Goal: Task Accomplishment & Management: Manage account settings

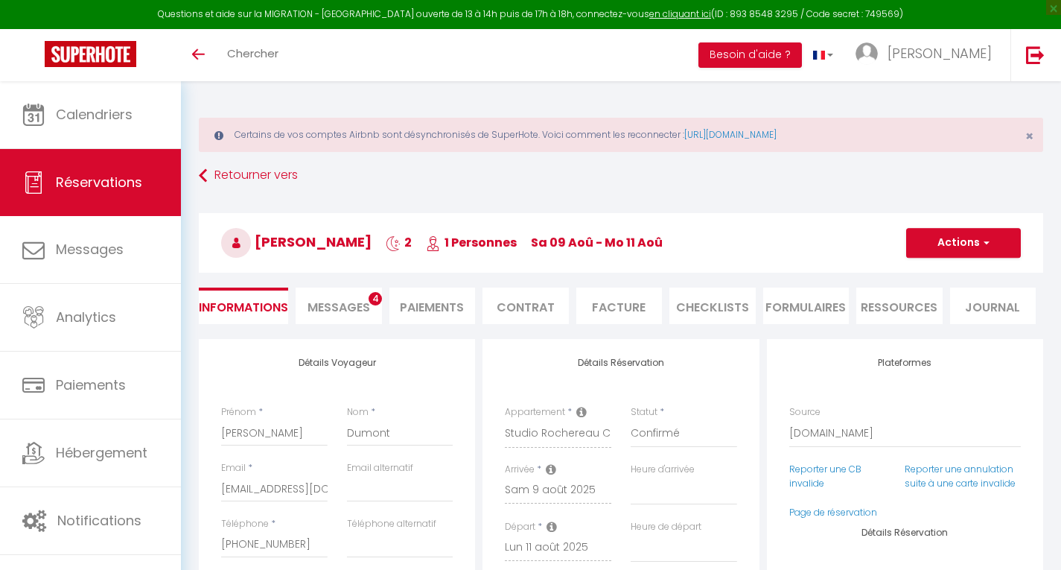
select select "23843"
select select
select select "2"
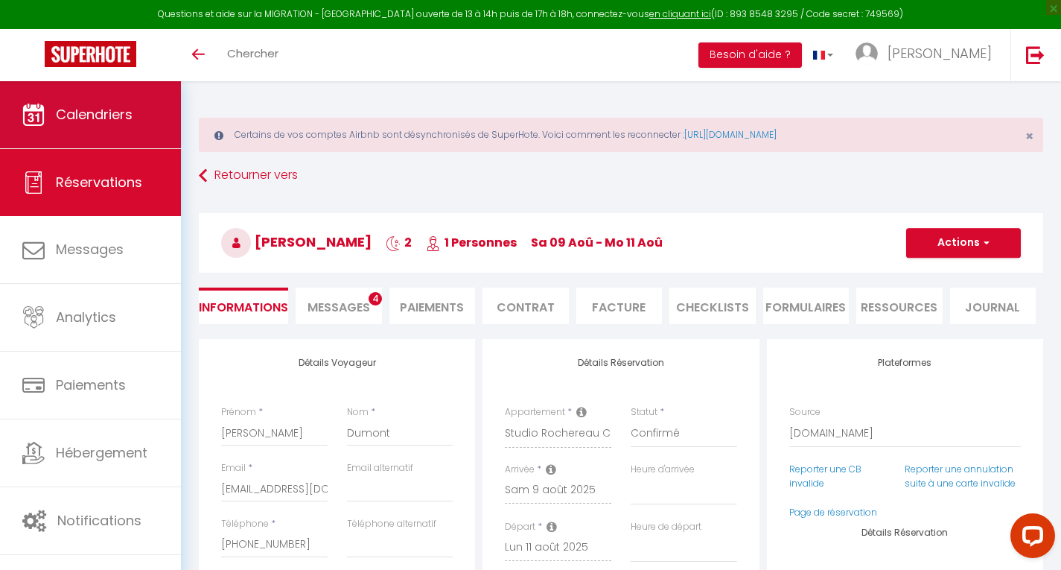
click at [91, 122] on span "Calendriers" at bounding box center [94, 114] width 77 height 19
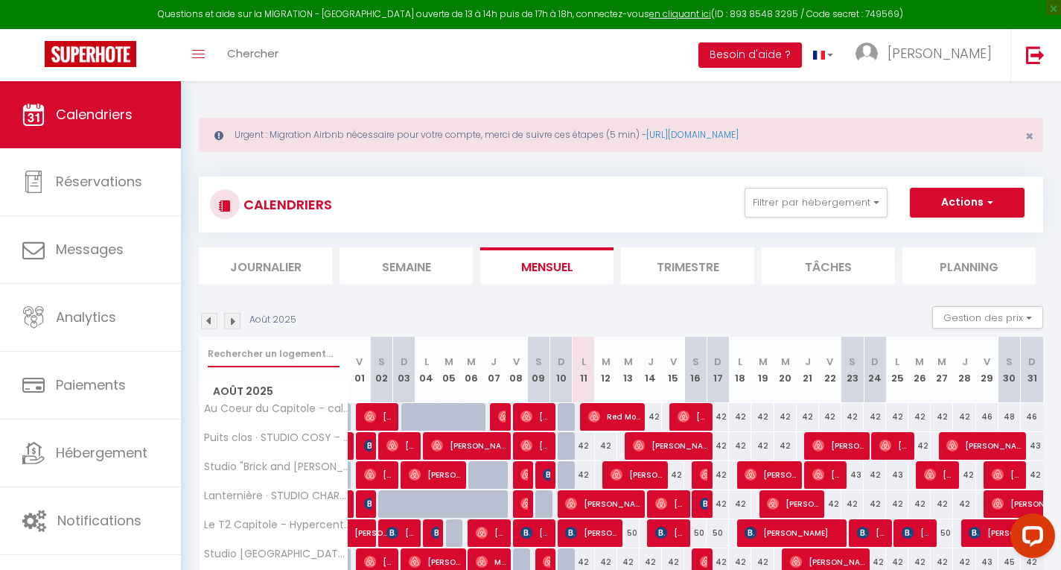
click at [268, 354] on input "text" at bounding box center [274, 353] width 132 height 27
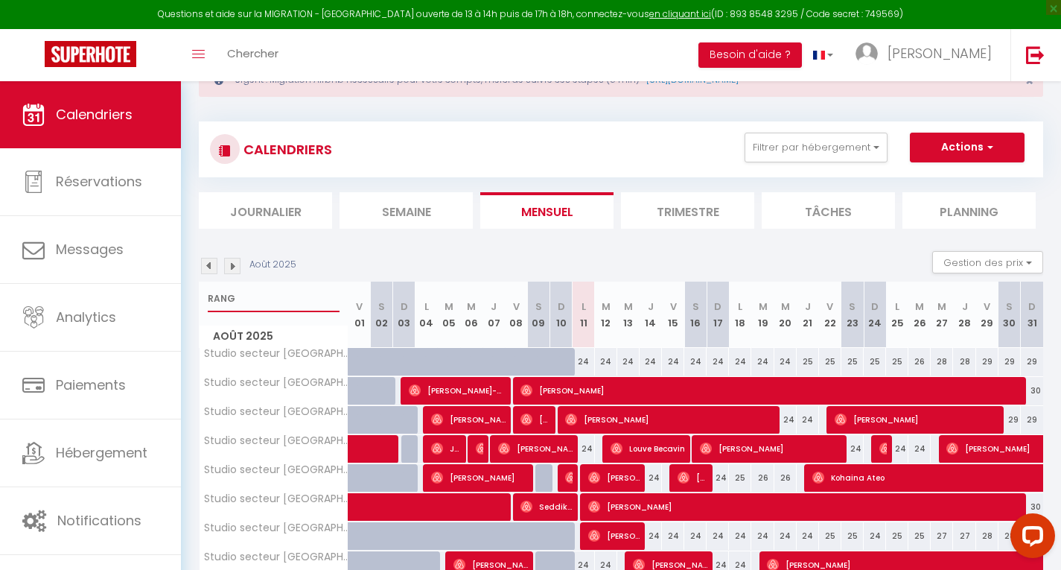
scroll to position [63, 0]
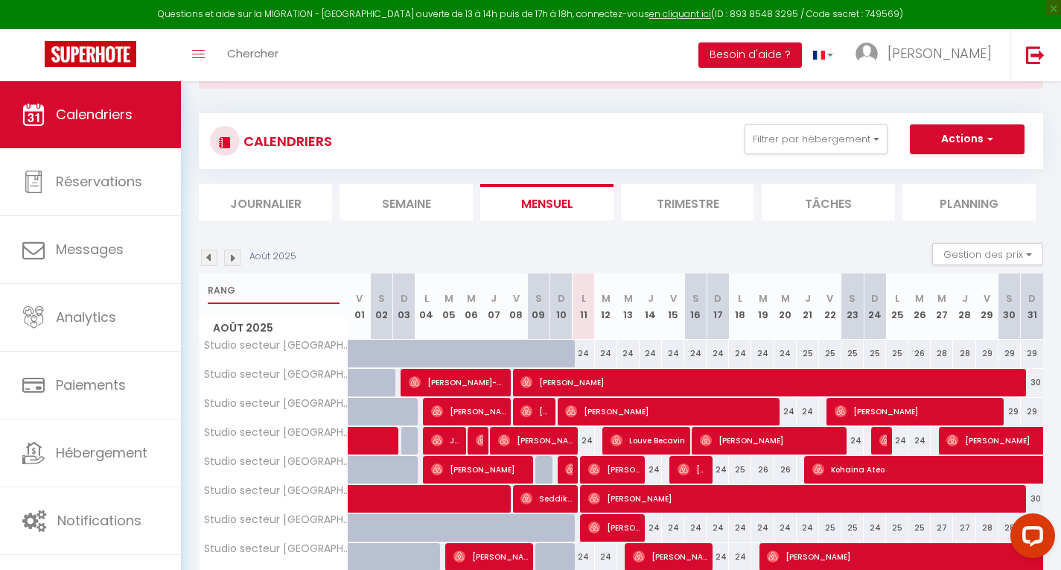
type input "RANG"
